Goal: Task Accomplishment & Management: Manage account settings

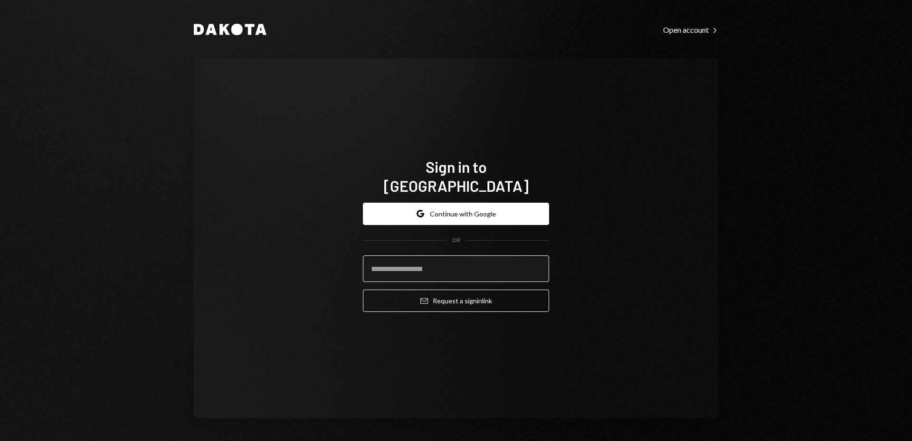
click at [440, 259] on input "email" at bounding box center [456, 269] width 186 height 27
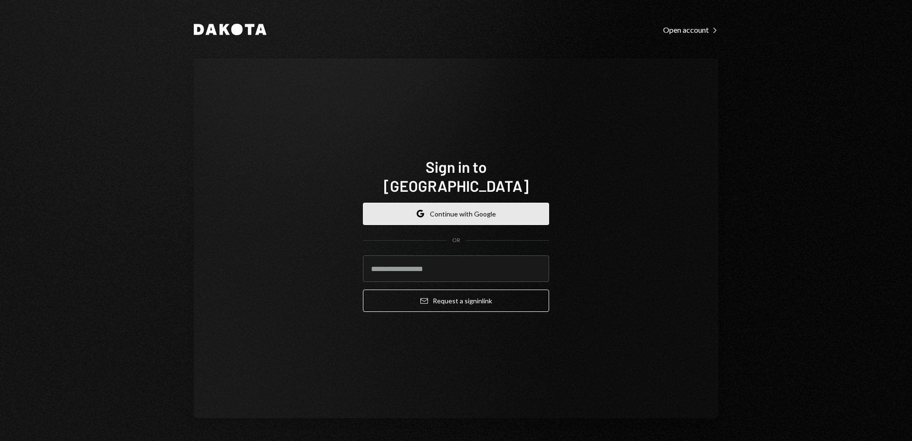
click at [487, 204] on button "Google Continue with Google" at bounding box center [456, 214] width 186 height 22
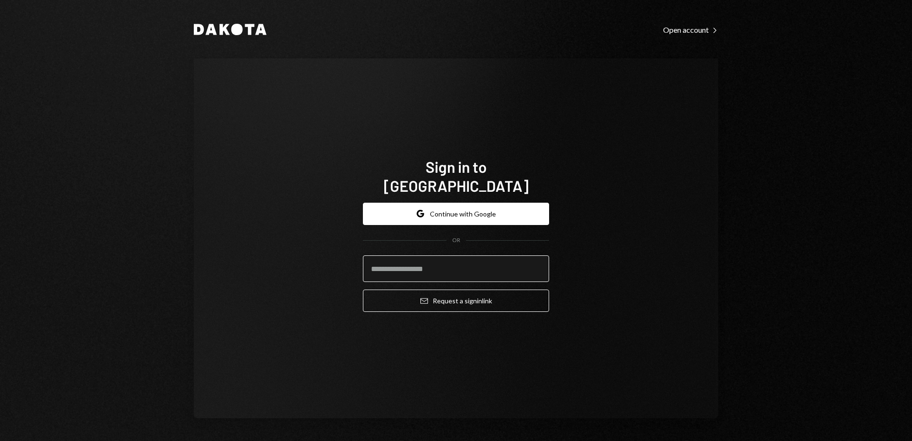
drag, startPoint x: 448, startPoint y: 269, endPoint x: 441, endPoint y: 267, distance: 7.2
click at [447, 269] on input "email" at bounding box center [456, 269] width 186 height 27
click at [413, 259] on input "email" at bounding box center [456, 269] width 186 height 27
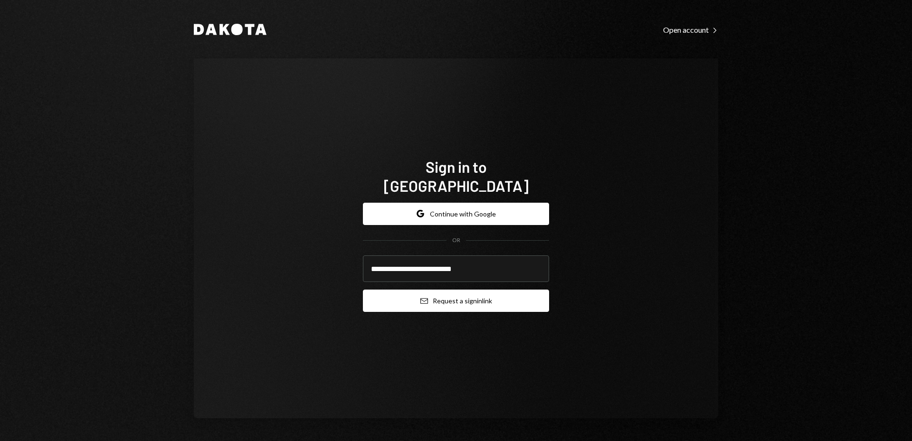
type input "**********"
click at [477, 293] on button "Email Request a sign in link" at bounding box center [456, 301] width 186 height 22
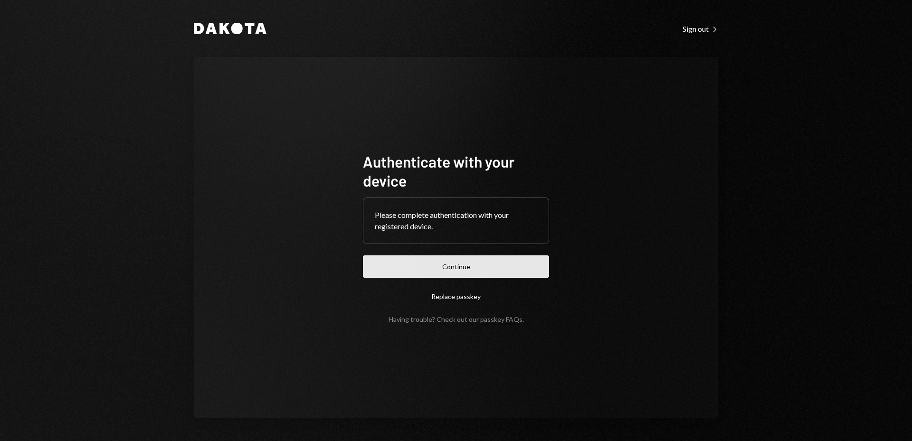
click at [484, 262] on button "Continue" at bounding box center [456, 267] width 186 height 22
